Goal: Task Accomplishment & Management: Use online tool/utility

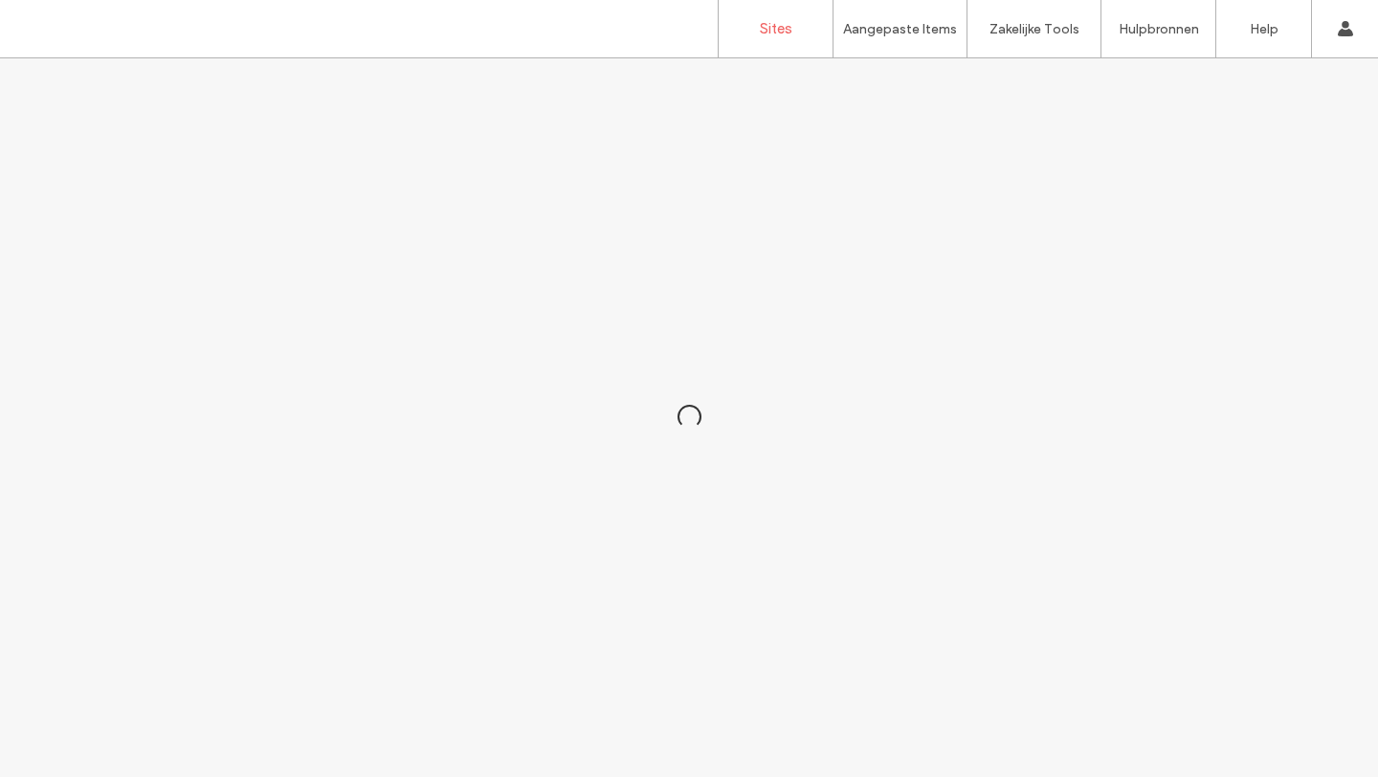
click at [764, 31] on label "Sites" at bounding box center [776, 28] width 33 height 17
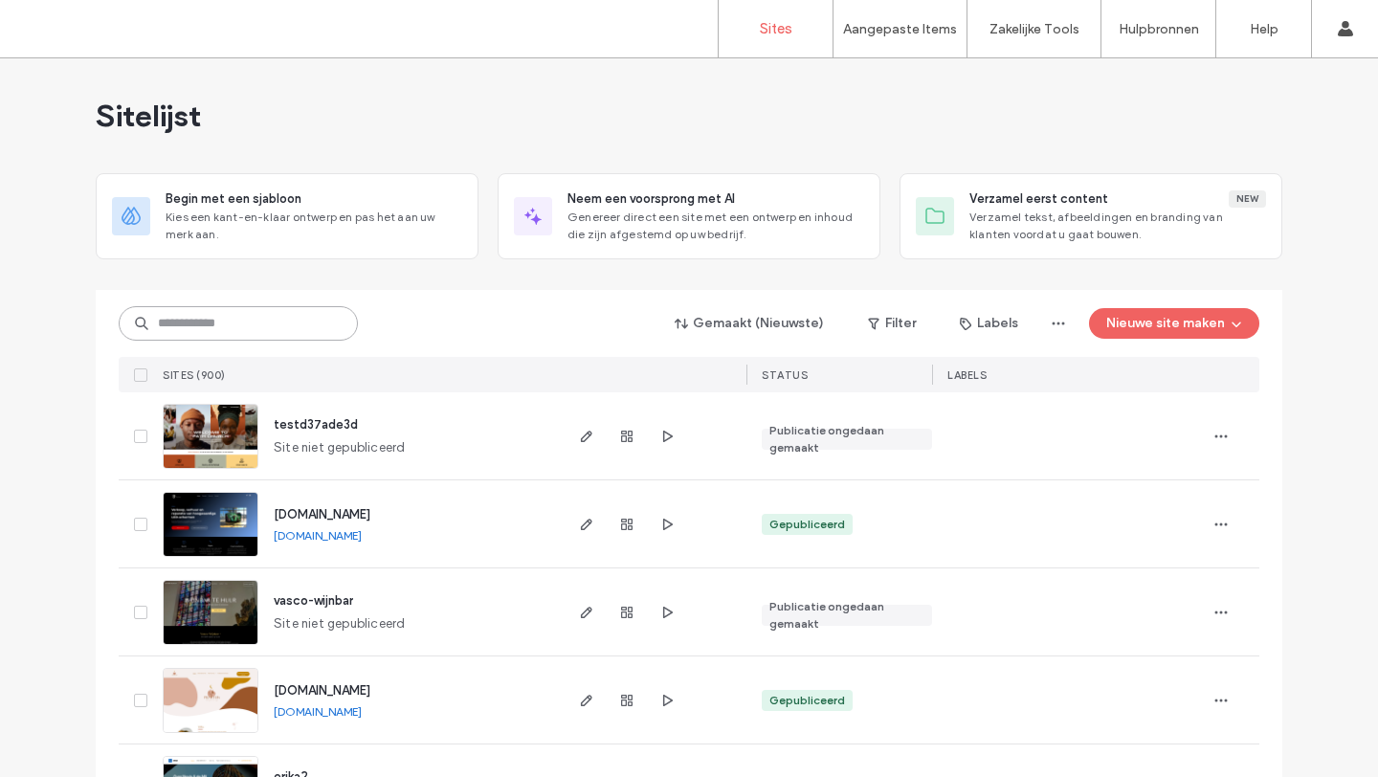
click at [317, 336] on input at bounding box center [238, 323] width 239 height 34
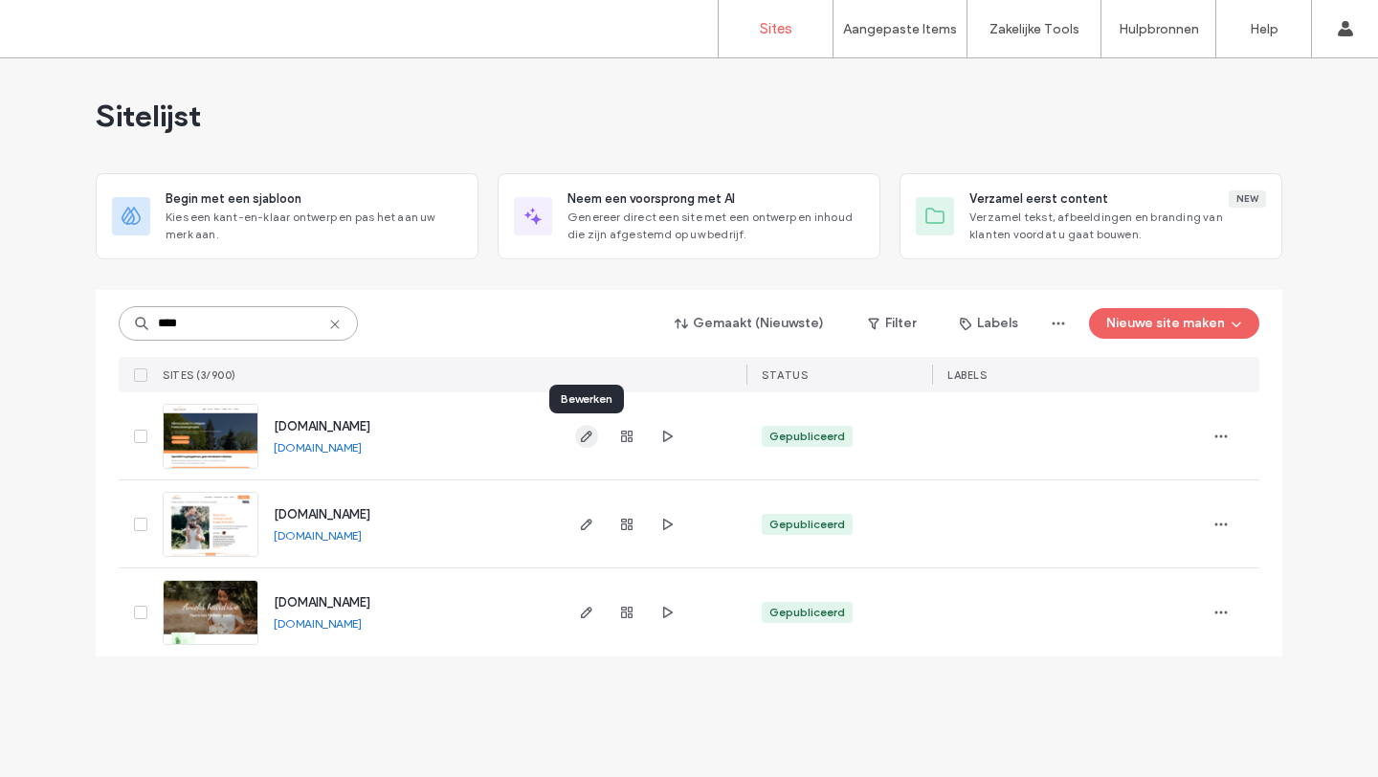
type input "****"
click at [579, 435] on icon "button" at bounding box center [586, 436] width 15 height 15
